Goal: Task Accomplishment & Management: Manage account settings

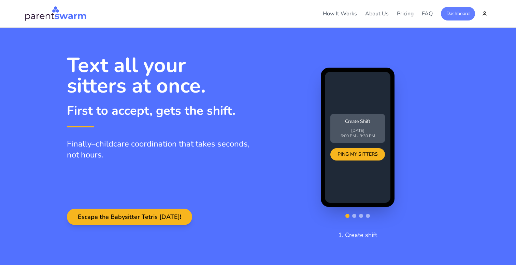
click at [459, 15] on button "Dashboard" at bounding box center [458, 14] width 34 height 14
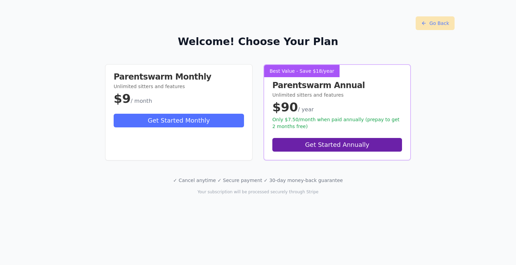
click at [441, 25] on button "Go Back" at bounding box center [435, 23] width 39 height 14
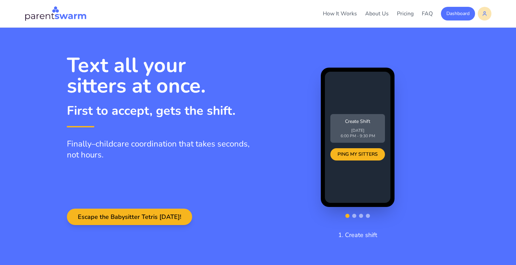
click at [486, 18] on html "How It Works About Us Pricing FAQ Dashboard How It Works About Pricing FAQ Dash…" at bounding box center [258, 132] width 516 height 265
click at [469, 27] on div "Settings" at bounding box center [468, 29] width 40 height 11
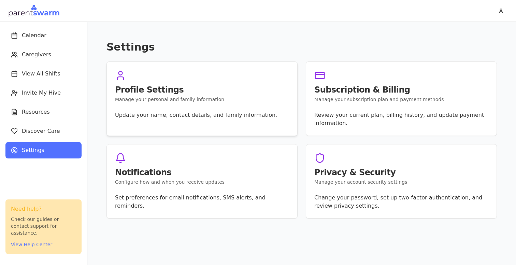
click at [251, 86] on h3 "Profile Settings" at bounding box center [202, 90] width 174 height 8
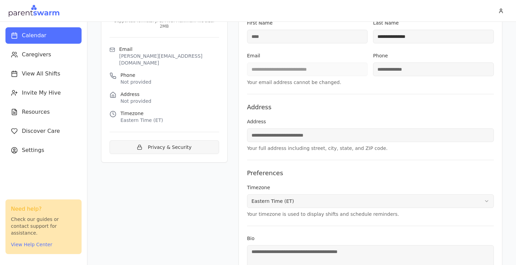
scroll to position [118, 0]
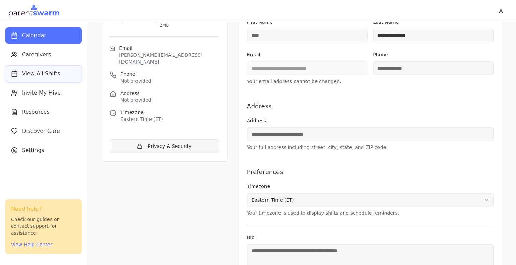
click at [40, 68] on button "View All Shifts" at bounding box center [43, 74] width 76 height 16
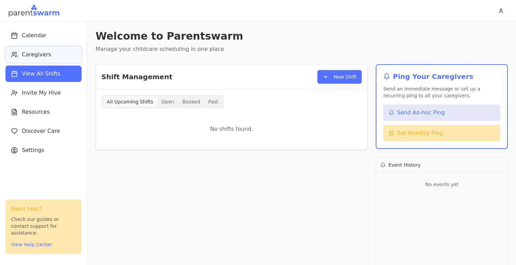
click at [44, 53] on span "Caregivers" at bounding box center [36, 54] width 29 height 8
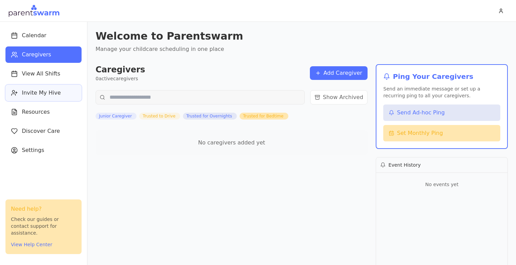
click at [44, 87] on button "Invite My Hive" at bounding box center [43, 93] width 76 height 16
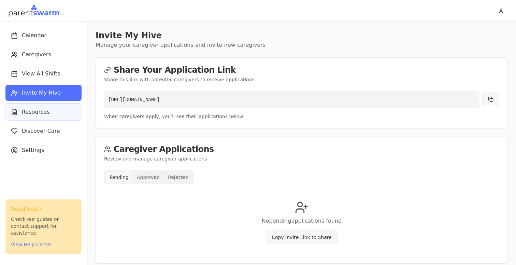
click at [42, 106] on button "Resources" at bounding box center [43, 112] width 76 height 16
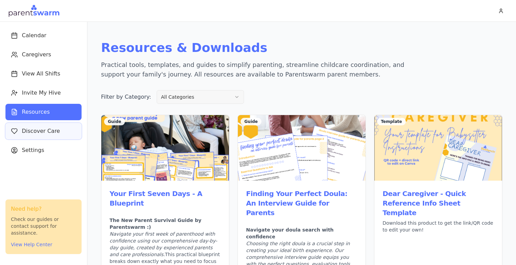
click at [40, 131] on span "Discover Care" at bounding box center [41, 131] width 38 height 8
click at [37, 148] on span "Settings" at bounding box center [33, 150] width 23 height 8
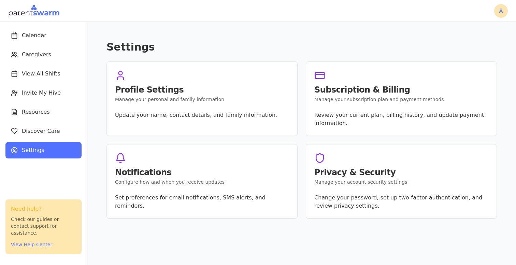
click at [503, 11] on html "Calendar Caregivers View All Shifts Invite My Hive Resources Discover Care Sett…" at bounding box center [258, 132] width 516 height 265
click at [490, 37] on div "Sign Out" at bounding box center [486, 37] width 40 height 11
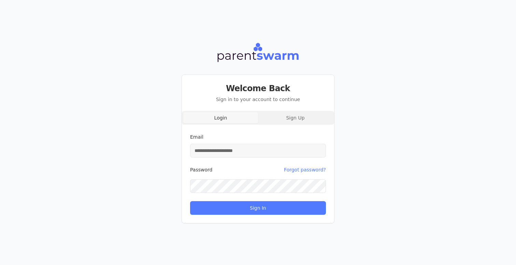
click at [259, 149] on input "Email" at bounding box center [258, 151] width 136 height 14
type input "**********"
click at [190, 201] on button "Sign In" at bounding box center [258, 208] width 136 height 14
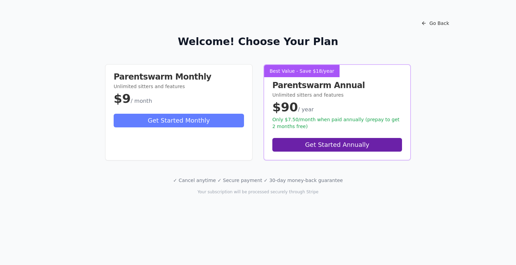
click at [215, 120] on button "Get Started Monthly" at bounding box center [179, 121] width 130 height 14
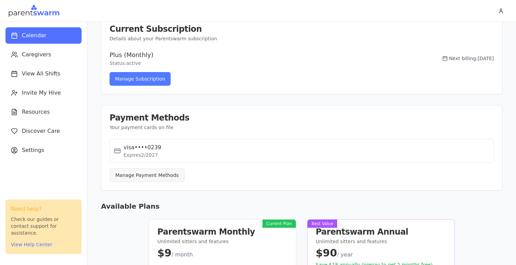
scroll to position [96, 0]
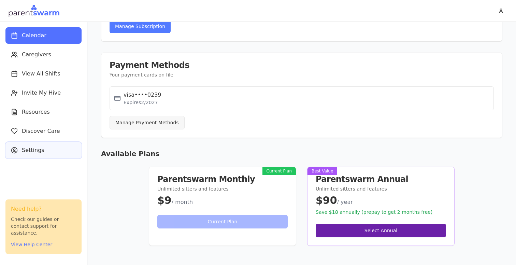
click at [30, 153] on span "Settings" at bounding box center [33, 150] width 23 height 8
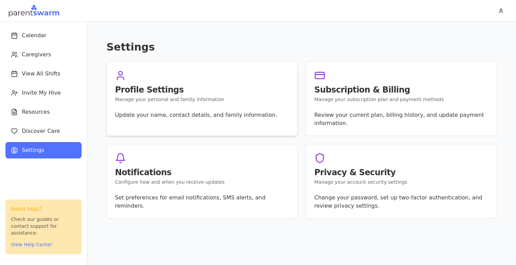
click at [204, 90] on h3 "Profile Settings" at bounding box center [202, 90] width 174 height 8
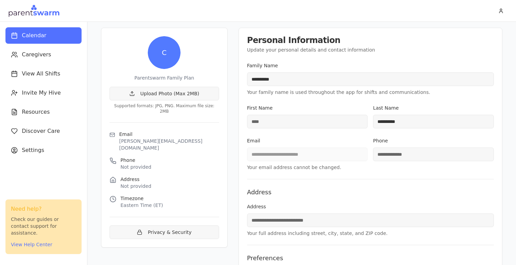
scroll to position [108, 0]
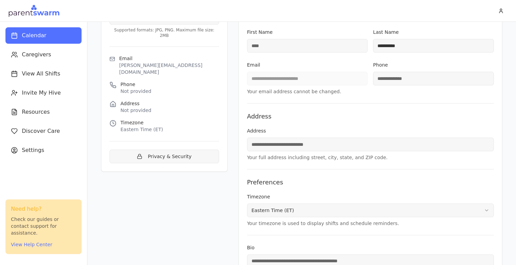
click at [274, 52] on input "First Name" at bounding box center [307, 46] width 121 height 14
click at [263, 59] on form "**********" at bounding box center [370, 152] width 247 height 333
click at [267, 43] on input "First Name" at bounding box center [307, 46] width 121 height 14
click at [260, 60] on form "**********" at bounding box center [370, 152] width 247 height 333
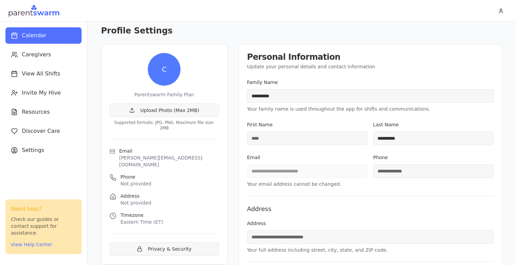
scroll to position [0, 0]
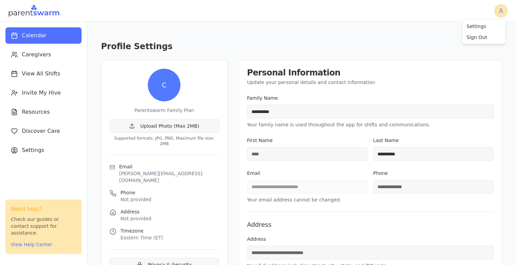
click at [497, 9] on html "**********" at bounding box center [258, 132] width 516 height 265
click at [479, 36] on div "Sign Out" at bounding box center [484, 37] width 40 height 11
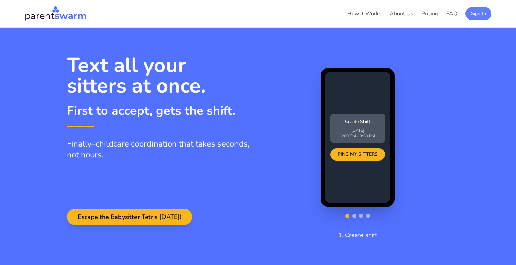
click at [485, 14] on button "Sign In" at bounding box center [478, 14] width 26 height 14
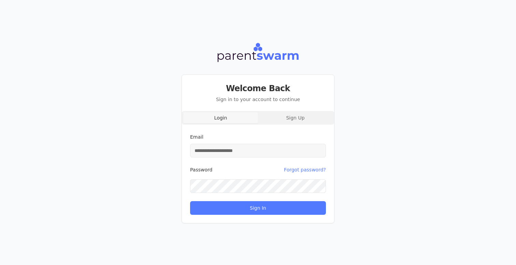
click at [262, 149] on input "Email" at bounding box center [258, 151] width 136 height 14
type input "**********"
click at [190, 201] on button "Sign In" at bounding box center [258, 208] width 136 height 14
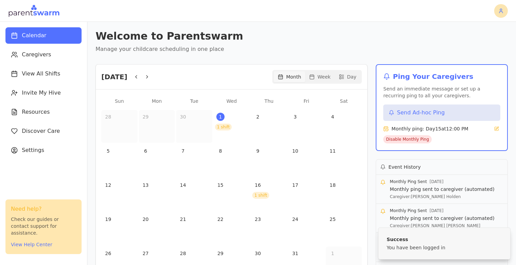
click at [497, 15] on html "Calendar Caregivers View All Shifts Invite My Hive Resources Discover Care Sett…" at bounding box center [258, 132] width 516 height 265
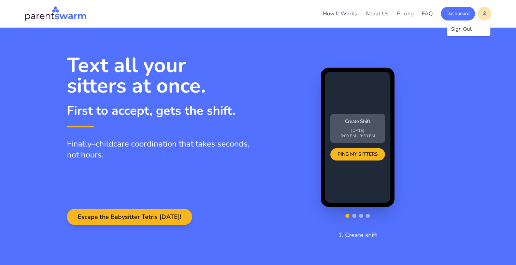
click at [486, 15] on html "How It Works About Us Pricing FAQ Dashboard How It Works About Pricing FAQ Dash…" at bounding box center [258, 132] width 516 height 265
click at [458, 14] on html "How It Works About Us Pricing FAQ Dashboard How It Works About Pricing FAQ Dash…" at bounding box center [258, 132] width 516 height 265
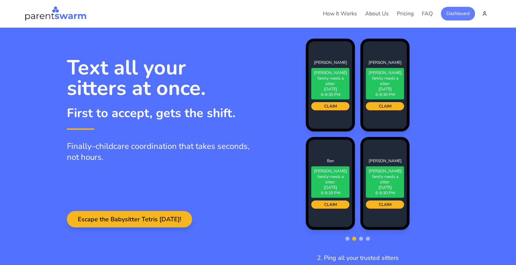
click at [455, 15] on button "Dashboard" at bounding box center [458, 14] width 34 height 14
